Goal: Task Accomplishment & Management: Use online tool/utility

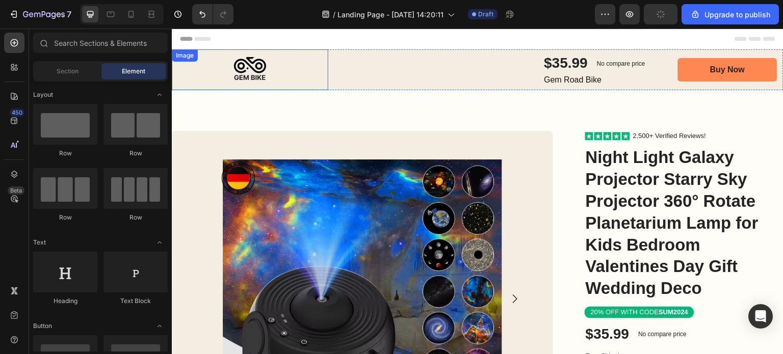
click at [245, 72] on img at bounding box center [250, 69] width 157 height 41
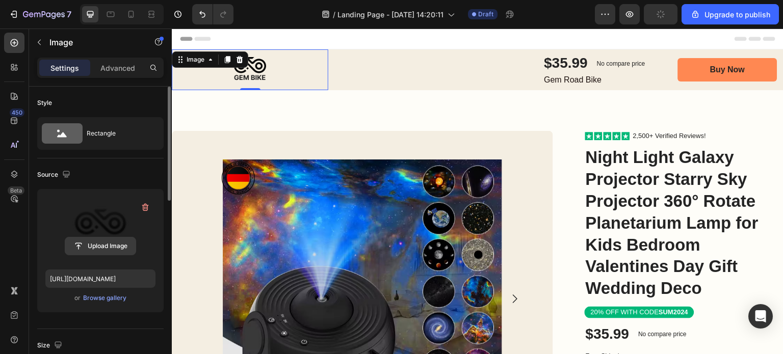
click at [102, 248] on input "file" at bounding box center [100, 246] width 70 height 17
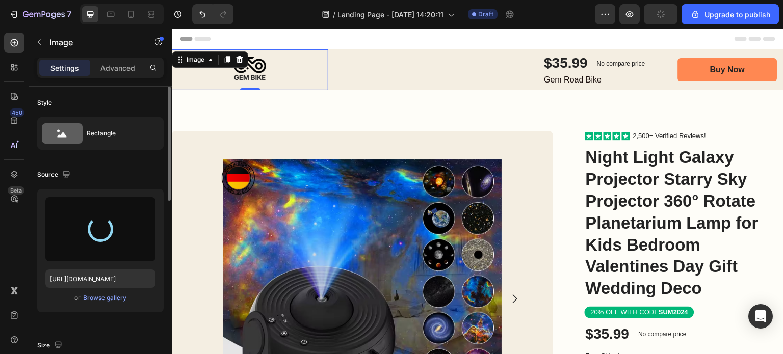
type input "[URL][DOMAIN_NAME]"
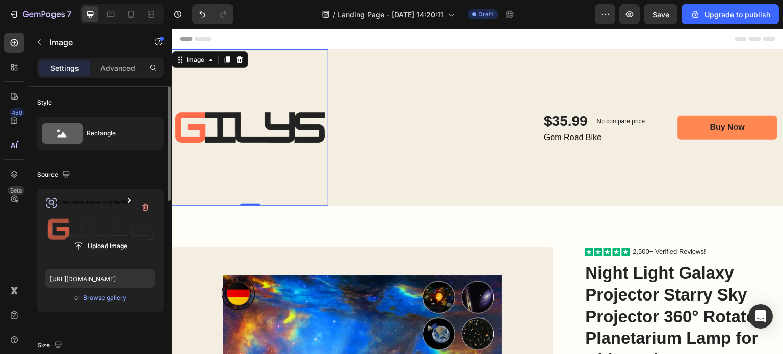
click at [273, 119] on img at bounding box center [250, 127] width 157 height 157
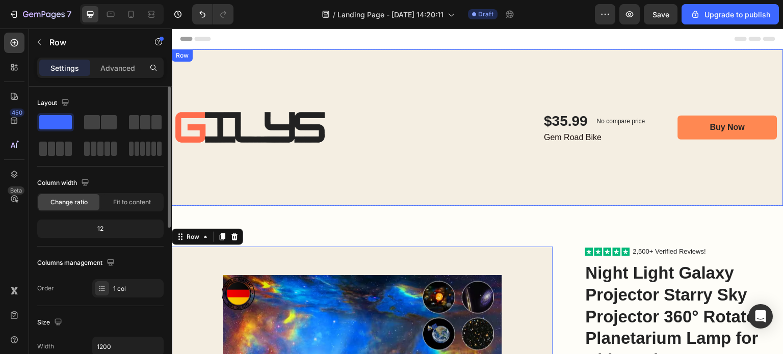
click at [379, 151] on div "$35.99 Product Price Product Price No compare price Product Price Row Gem Road …" at bounding box center [557, 127] width 451 height 157
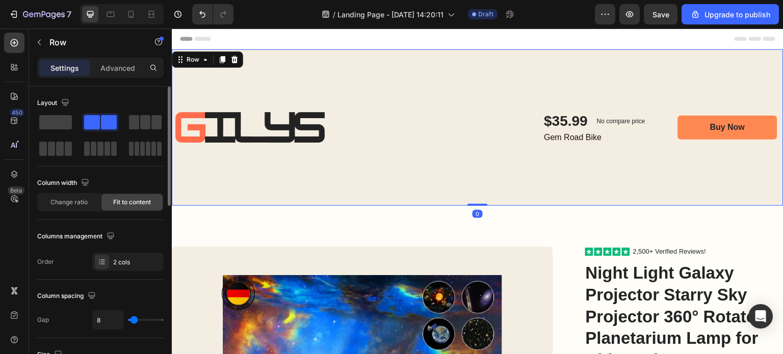
drag, startPoint x: 471, startPoint y: 204, endPoint x: 465, endPoint y: 146, distance: 57.9
click at [465, 146] on div "Image $35.99 Product Price Product Price No compare price Product Price Row Gem…" at bounding box center [478, 127] width 612 height 157
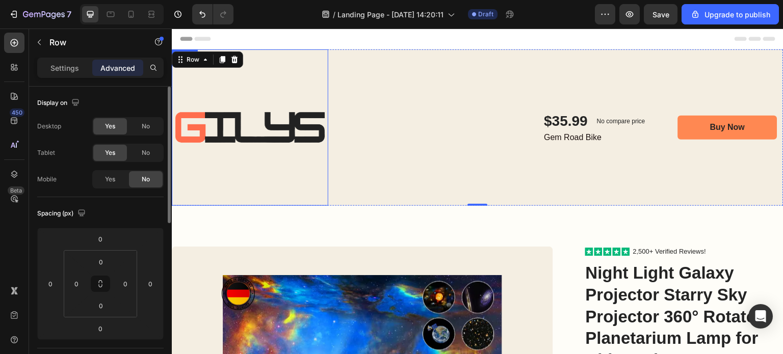
click at [265, 153] on img at bounding box center [250, 127] width 157 height 157
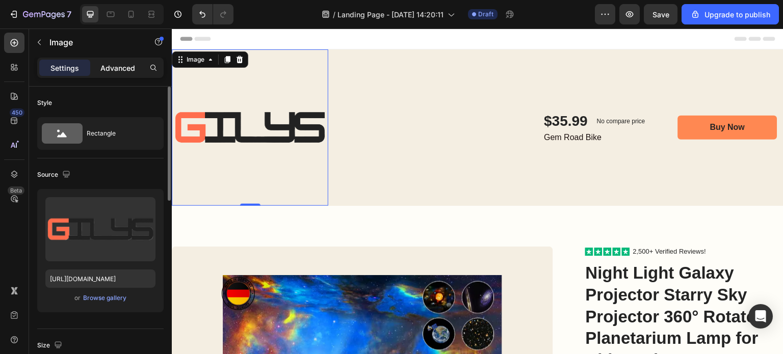
click at [114, 70] on p "Advanced" at bounding box center [117, 68] width 35 height 11
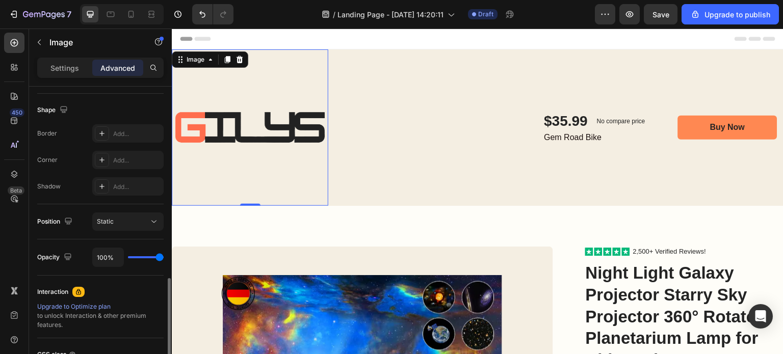
scroll to position [306, 0]
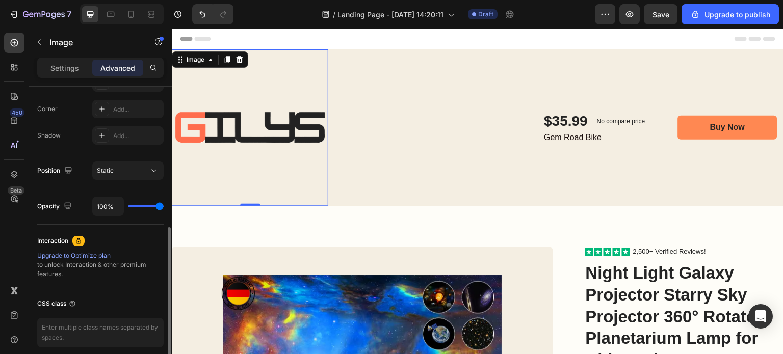
type input "31"
click at [141, 206] on input "range" at bounding box center [146, 206] width 36 height 2
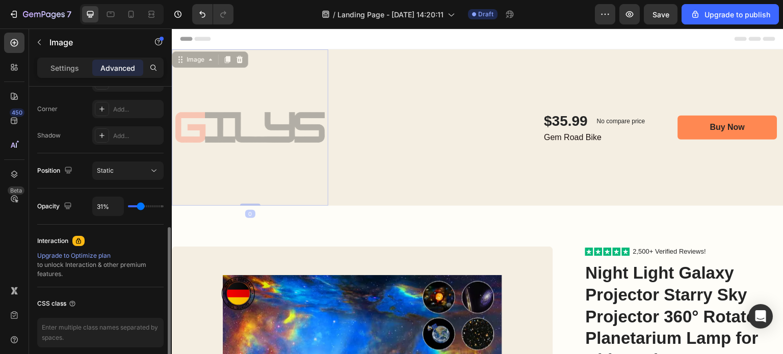
type input "69%"
type input "69"
type input "100%"
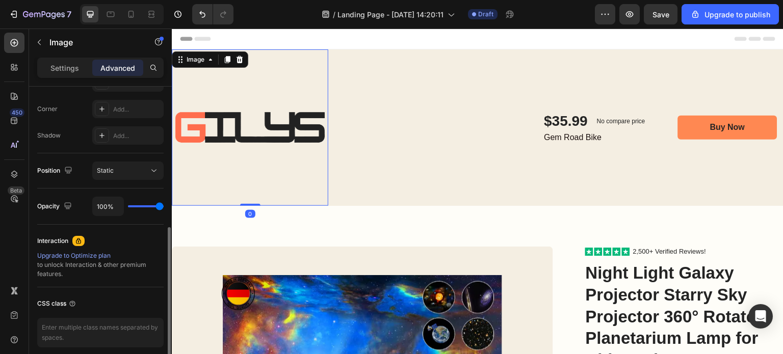
drag, startPoint x: 143, startPoint y: 206, endPoint x: 196, endPoint y: 207, distance: 52.5
type input "100"
click at [164, 207] on input "range" at bounding box center [146, 206] width 36 height 2
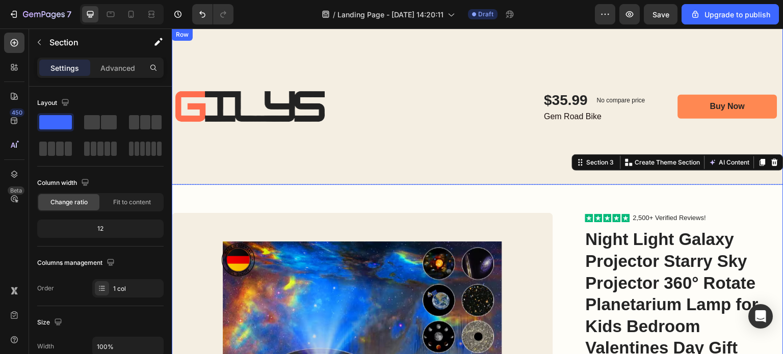
scroll to position [0, 0]
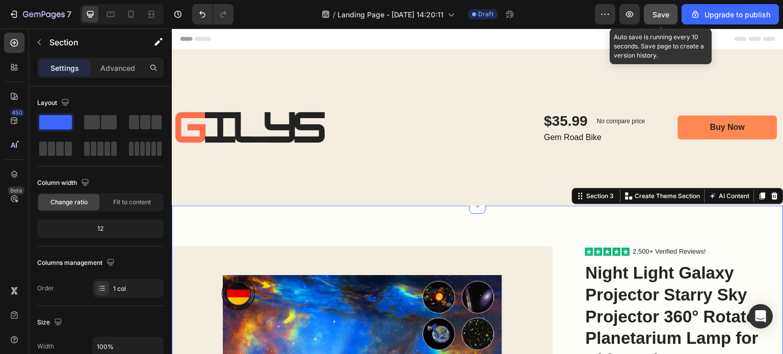
click at [656, 14] on span "Save" at bounding box center [661, 14] width 17 height 9
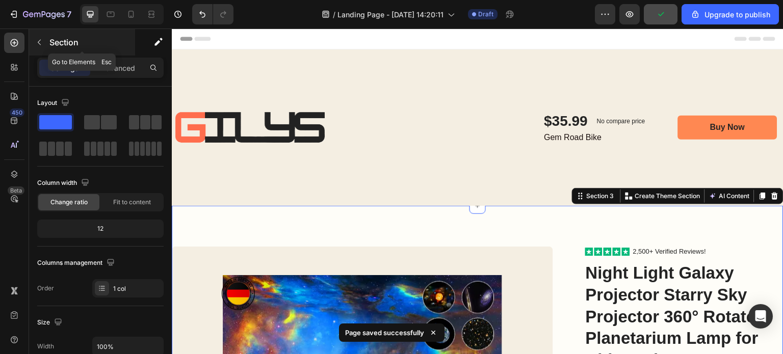
click at [39, 40] on icon "button" at bounding box center [39, 42] width 8 height 8
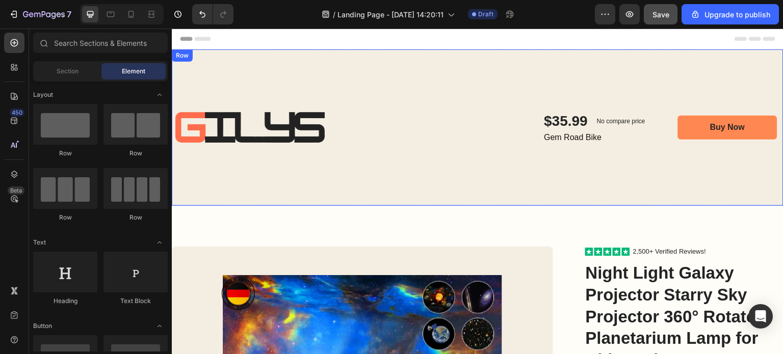
click at [360, 173] on div "$35.99 Product Price Product Price No compare price Product Price Row Gem Road …" at bounding box center [557, 127] width 451 height 157
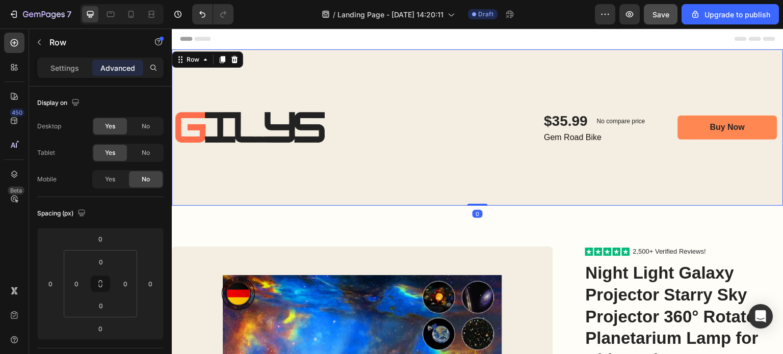
drag, startPoint x: 472, startPoint y: 205, endPoint x: 470, endPoint y: 164, distance: 41.9
click at [470, 164] on div "Image $35.99 Product Price Product Price No compare price Product Price Row Gem…" at bounding box center [478, 127] width 612 height 157
click at [469, 165] on div "$35.99 Product Price Product Price No compare price Product Price Row Gem Road …" at bounding box center [557, 127] width 451 height 157
drag, startPoint x: 479, startPoint y: 206, endPoint x: 476, endPoint y: 183, distance: 24.2
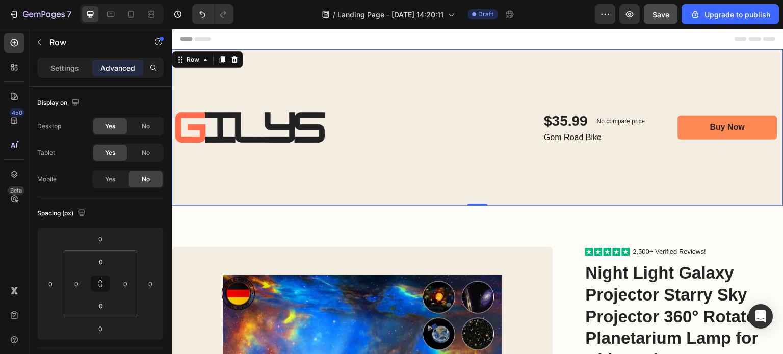
click at [474, 204] on div at bounding box center [477, 204] width 20 height 3
click at [34, 40] on button "button" at bounding box center [39, 42] width 16 height 16
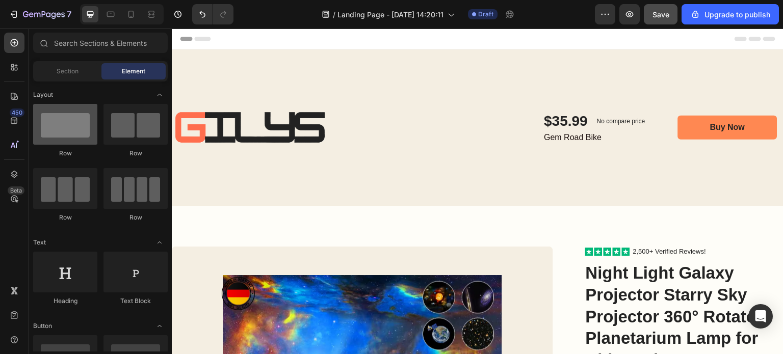
click at [67, 128] on div at bounding box center [65, 124] width 64 height 41
click at [467, 130] on div "$35.99 Product Price Product Price No compare price Product Price Row Gem Road …" at bounding box center [557, 127] width 451 height 37
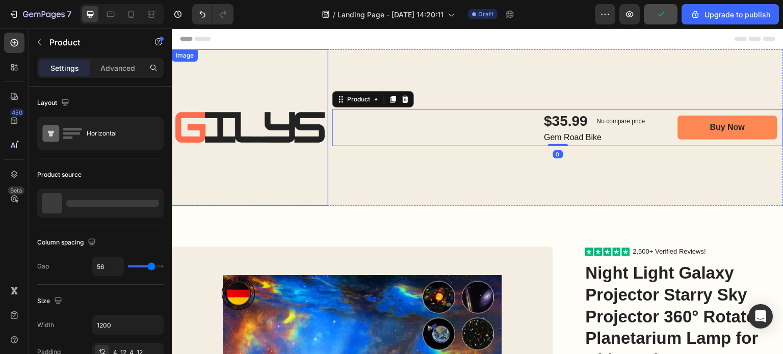
click at [281, 72] on img at bounding box center [250, 127] width 157 height 157
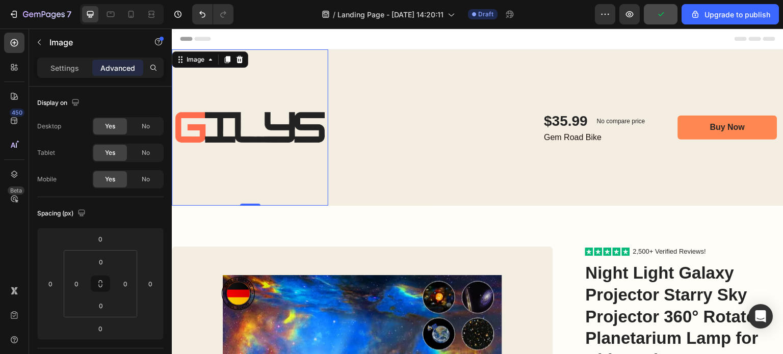
click at [281, 73] on img at bounding box center [250, 127] width 157 height 157
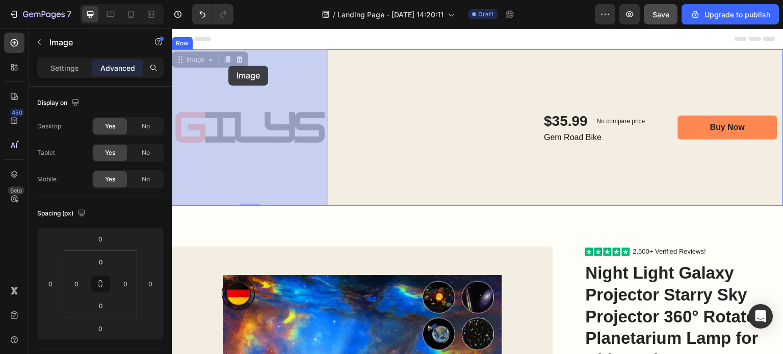
drag, startPoint x: 182, startPoint y: 63, endPoint x: 219, endPoint y: 66, distance: 37.3
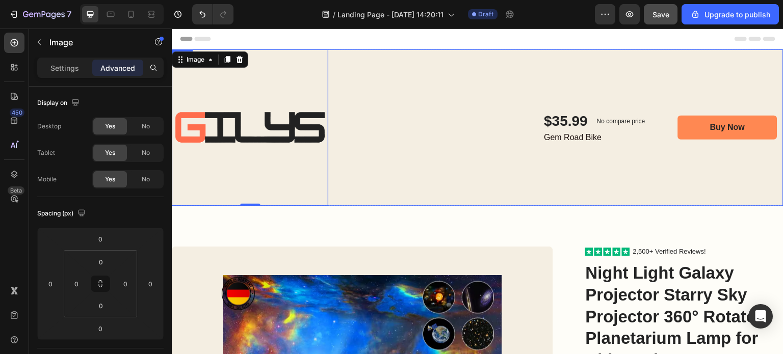
click at [394, 76] on div "$35.99 Product Price Product Price No compare price Product Price Row Gem Road …" at bounding box center [557, 127] width 451 height 157
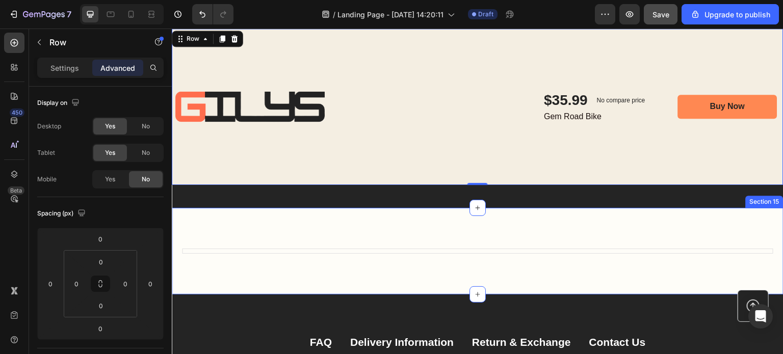
scroll to position [4847, 0]
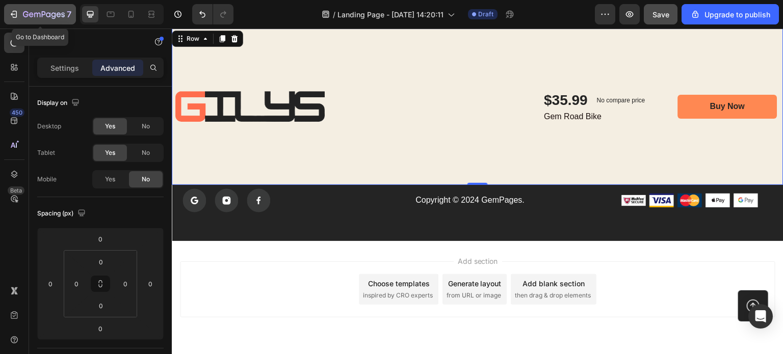
click at [11, 16] on icon "button" at bounding box center [14, 14] width 10 height 10
